Goal: Find specific page/section: Locate item on page

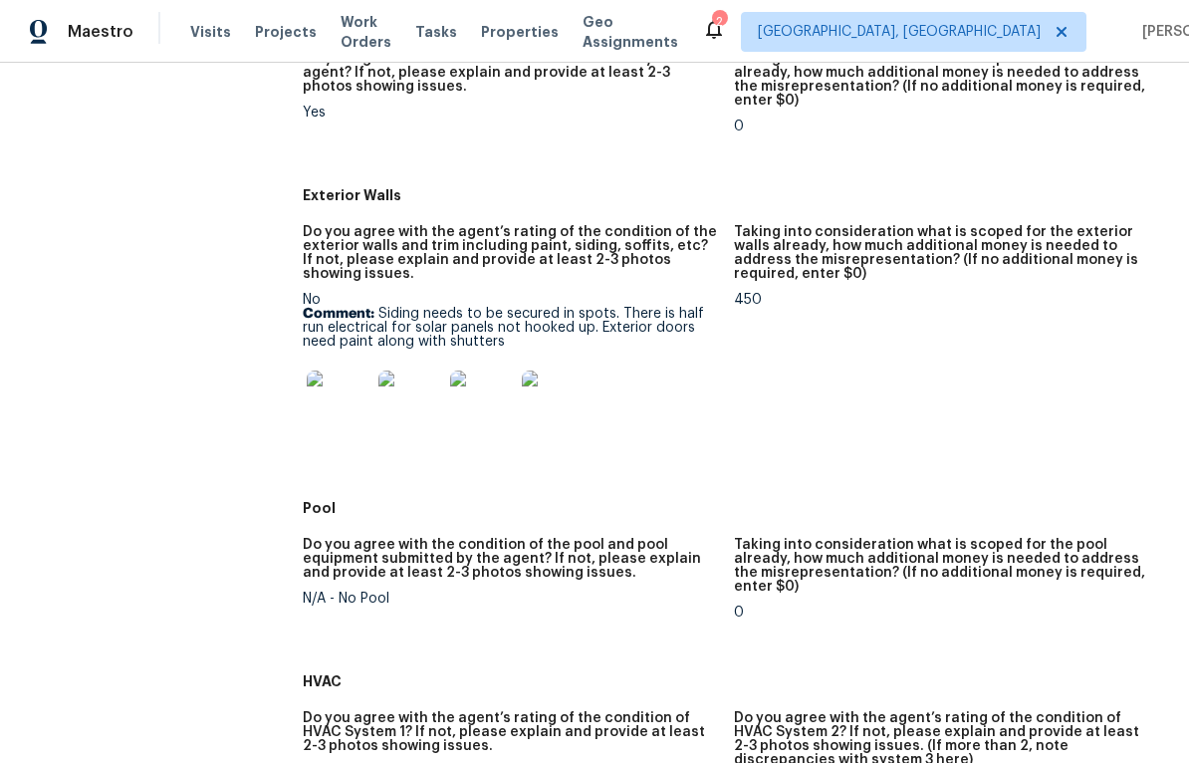
scroll to position [932, 0]
click at [332, 396] on img at bounding box center [339, 403] width 64 height 64
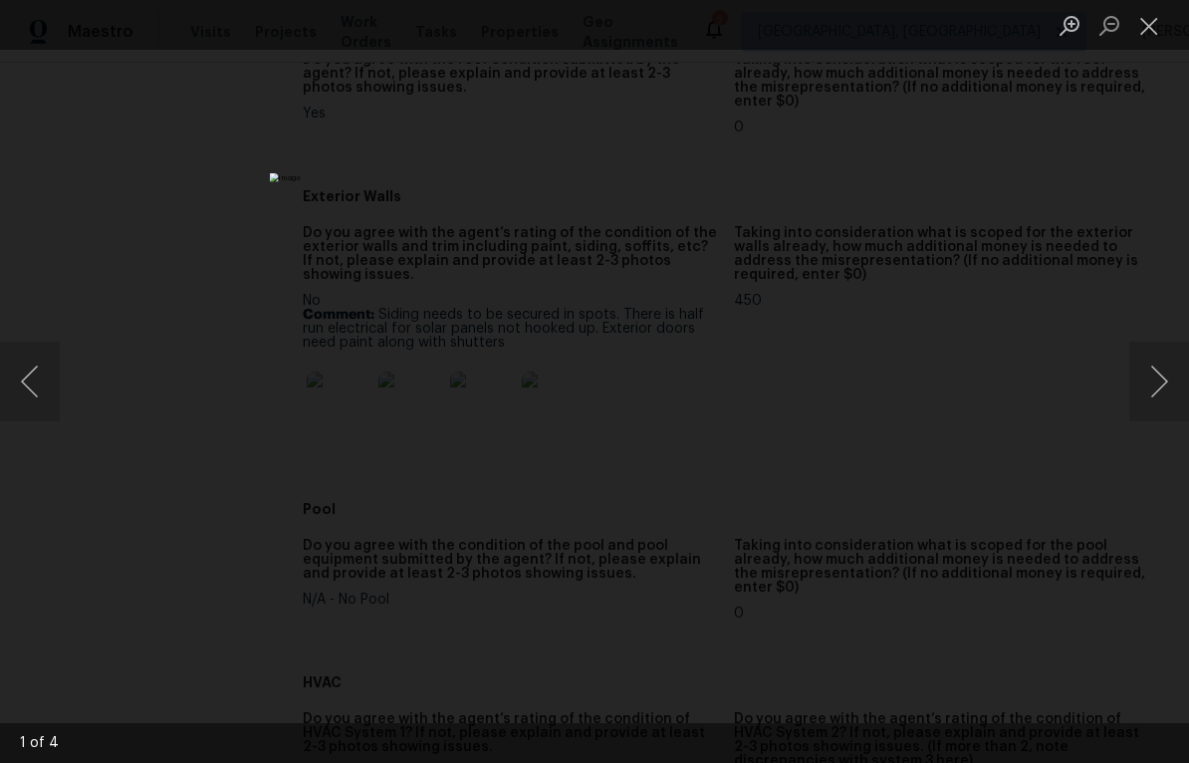
click at [1147, 391] on button "Next image" at bounding box center [1159, 381] width 60 height 80
click at [1140, 400] on button "Next image" at bounding box center [1159, 381] width 60 height 80
click at [1133, 407] on button "Next image" at bounding box center [1159, 381] width 60 height 80
click at [1138, 405] on button "Next image" at bounding box center [1159, 381] width 60 height 80
click at [1140, 400] on button "Next image" at bounding box center [1159, 381] width 60 height 80
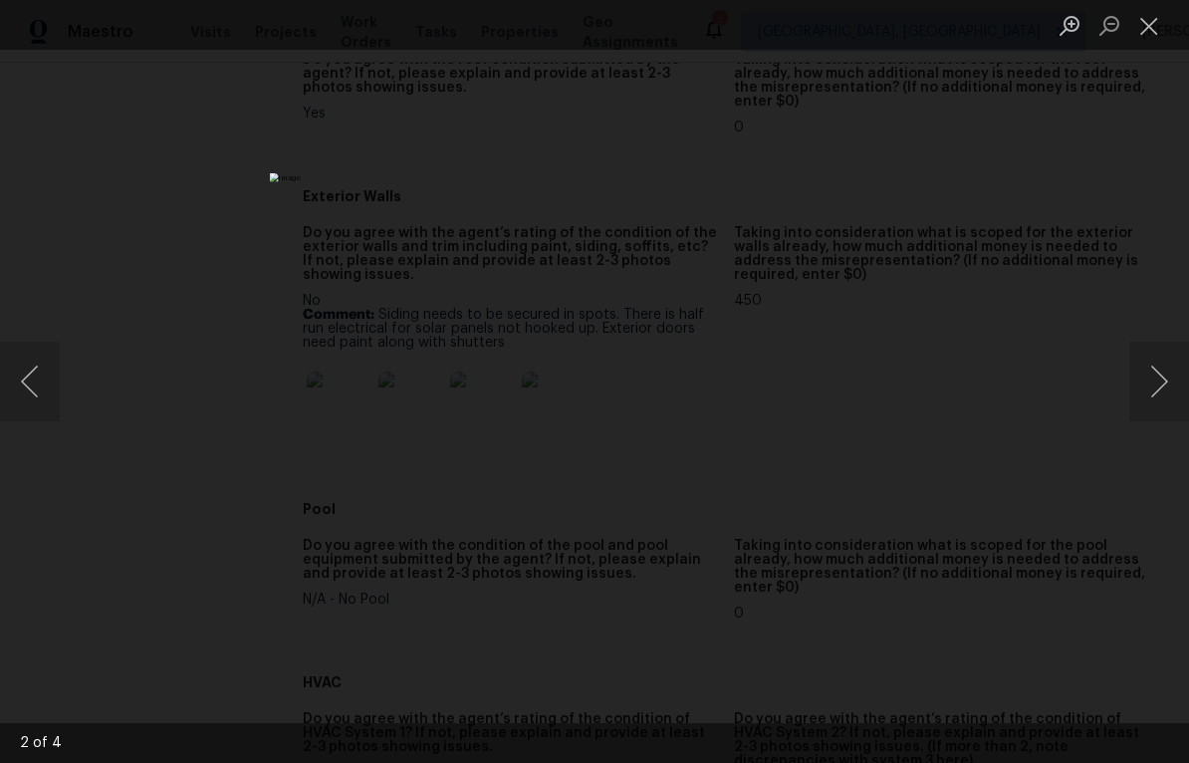
click at [1138, 400] on button "Next image" at bounding box center [1159, 381] width 60 height 80
click at [1139, 399] on button "Next image" at bounding box center [1159, 381] width 60 height 80
click at [1138, 303] on div "Lightbox" at bounding box center [594, 381] width 1189 height 763
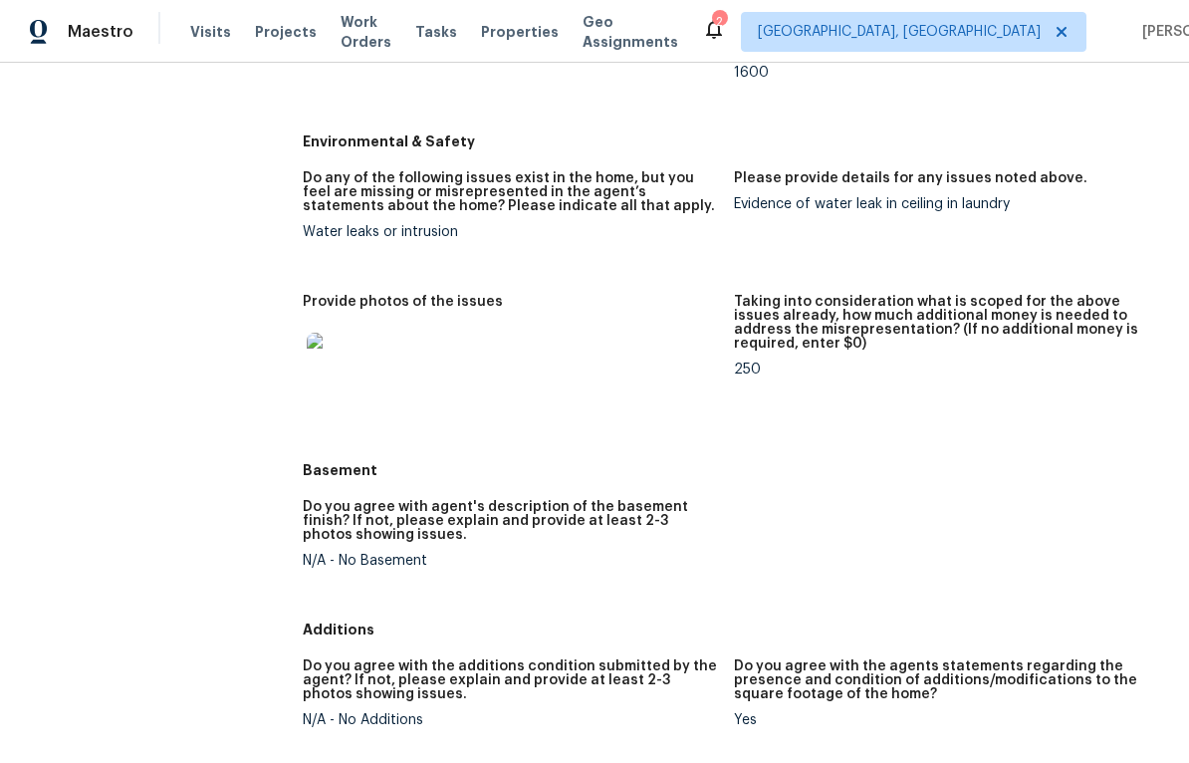
scroll to position [2304, 0]
click at [333, 364] on img at bounding box center [339, 363] width 64 height 64
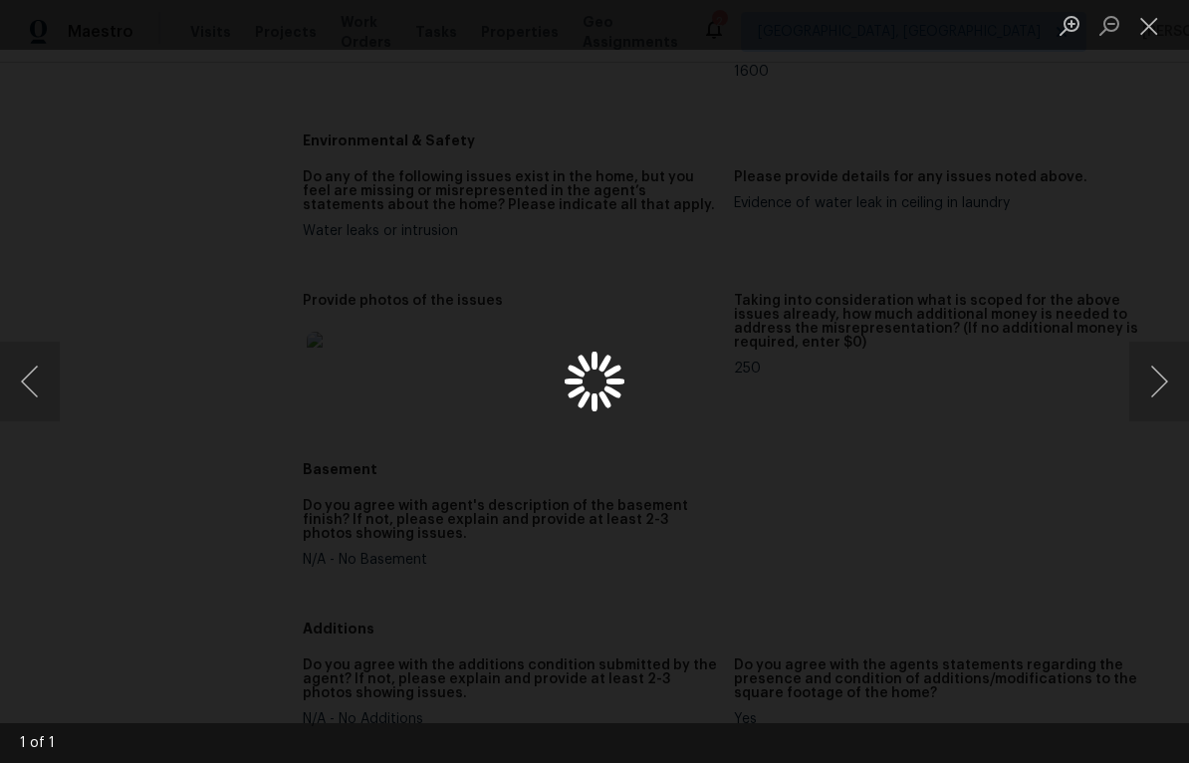
click at [1103, 598] on div "Lightbox" at bounding box center [594, 381] width 1189 height 763
click at [1077, 543] on div "Lightbox" at bounding box center [594, 381] width 1189 height 763
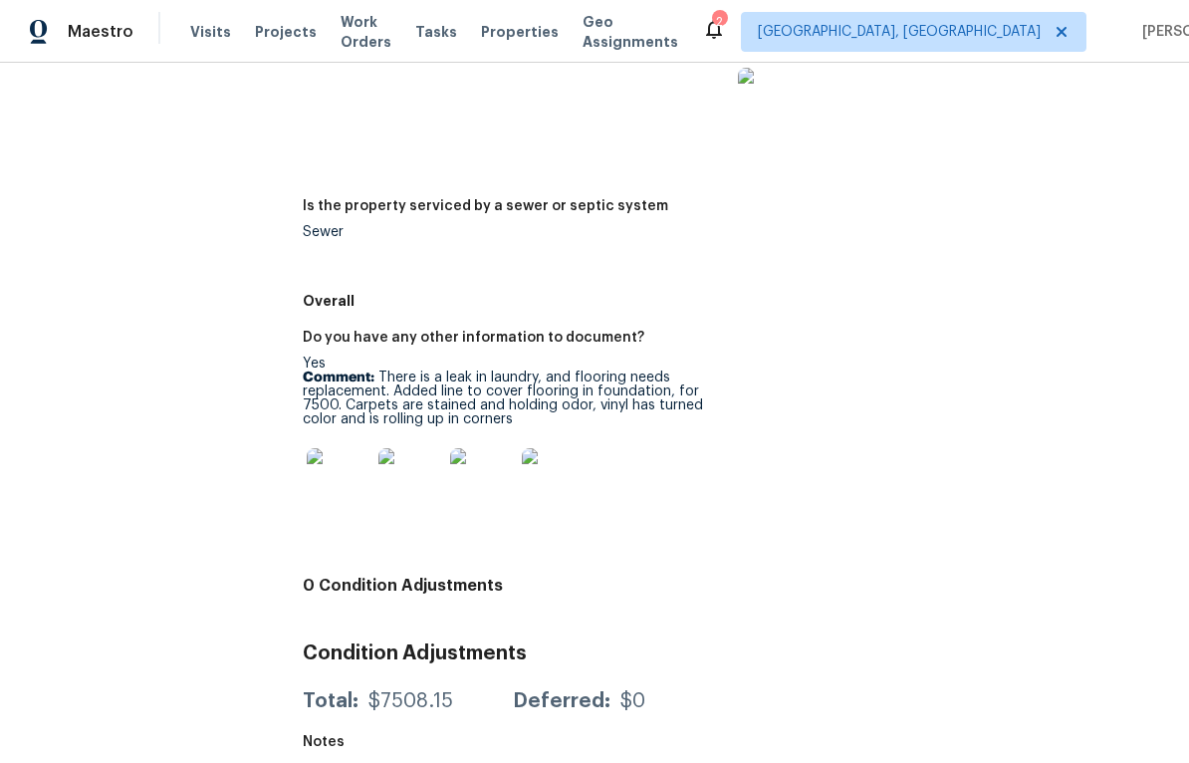
scroll to position [3227, 0]
click at [330, 476] on img at bounding box center [339, 481] width 64 height 64
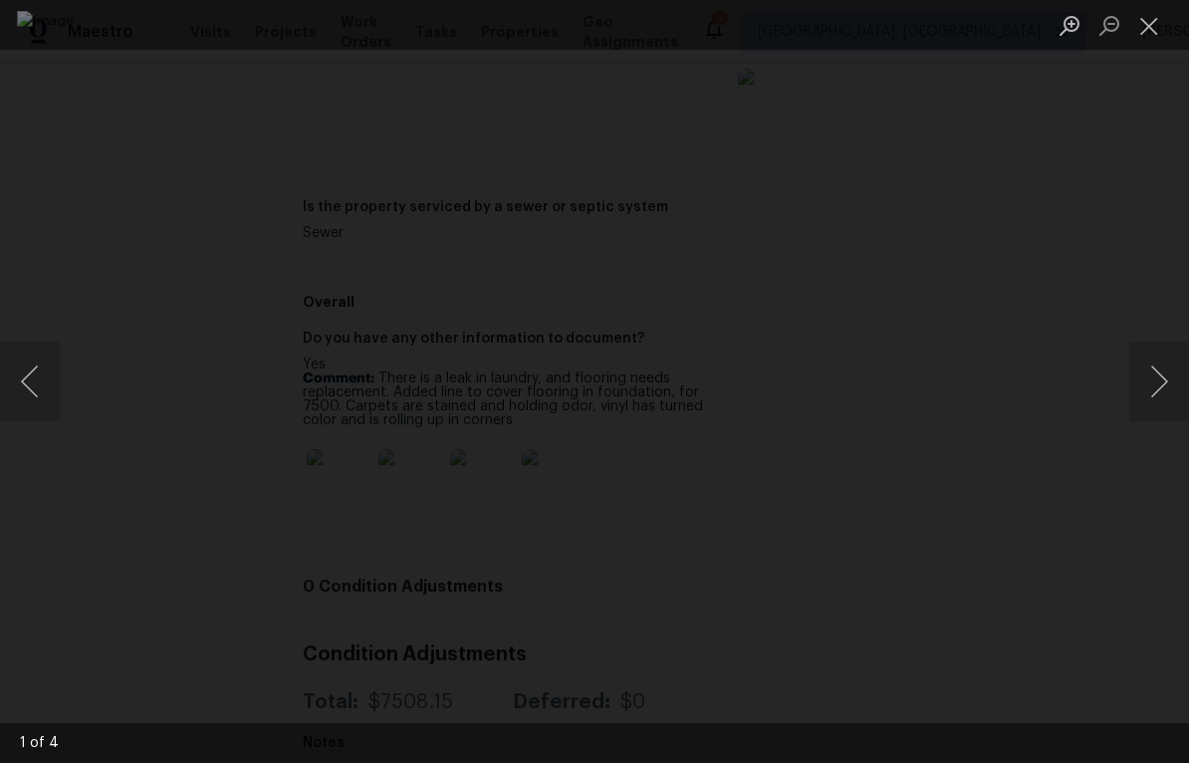
click at [1147, 400] on button "Next image" at bounding box center [1159, 381] width 60 height 80
click at [1132, 407] on button "Next image" at bounding box center [1159, 381] width 60 height 80
click at [1129, 407] on button "Next image" at bounding box center [1159, 381] width 60 height 80
click at [1132, 398] on button "Next image" at bounding box center [1159, 381] width 60 height 80
click at [1121, 407] on div "Lightbox" at bounding box center [594, 381] width 1189 height 763
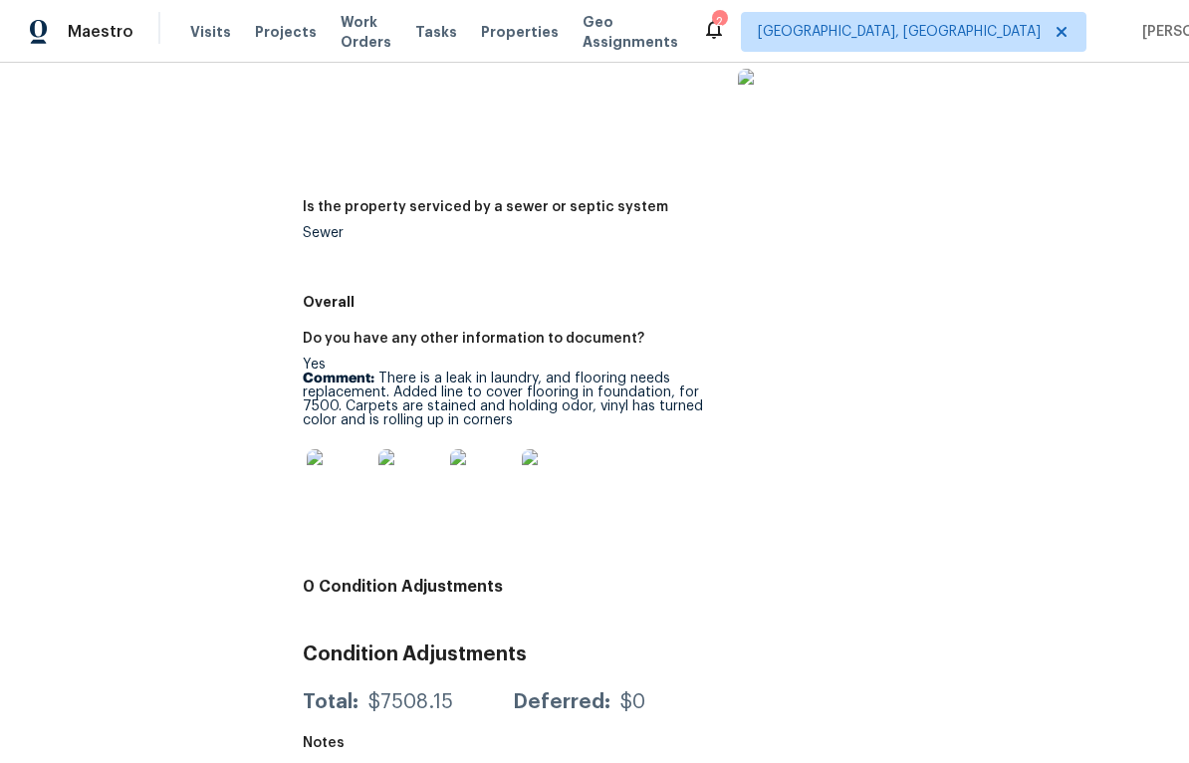
click at [1034, 498] on div "Do you have any other information to document? Yes Comment: There is a leak in …" at bounding box center [734, 444] width 862 height 249
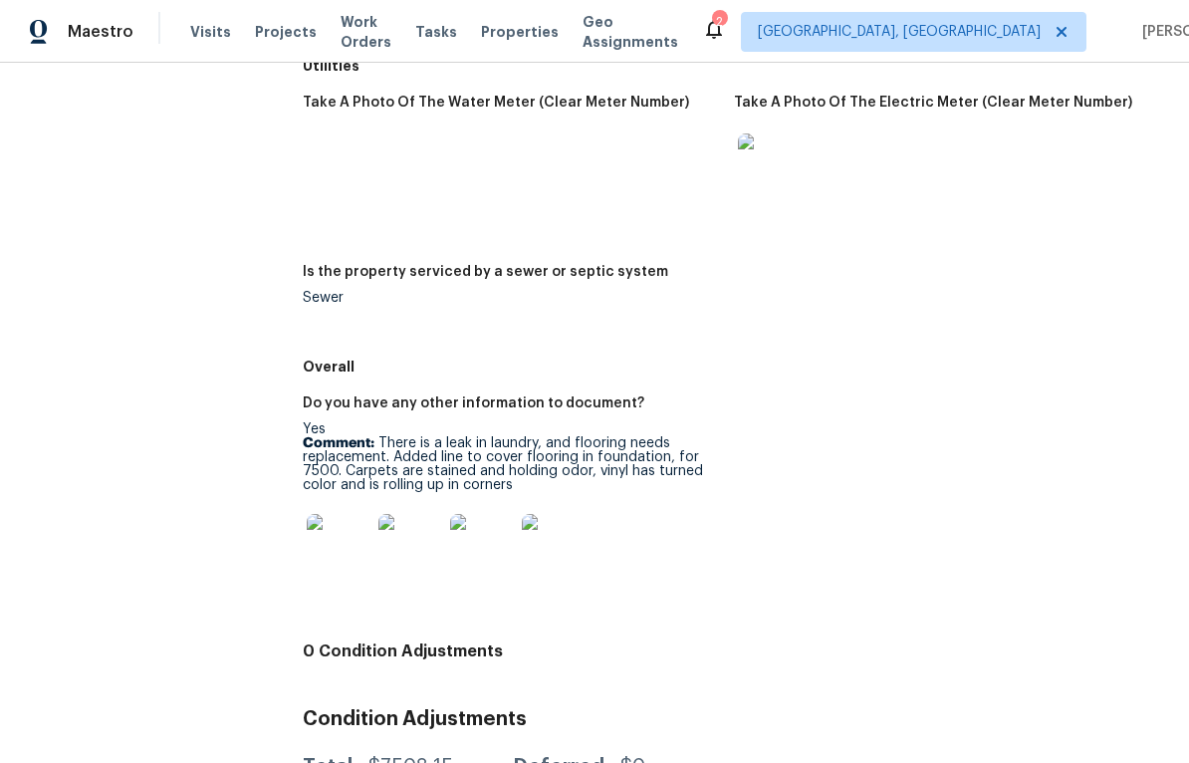
scroll to position [3153, 0]
